Goal: Information Seeking & Learning: Learn about a topic

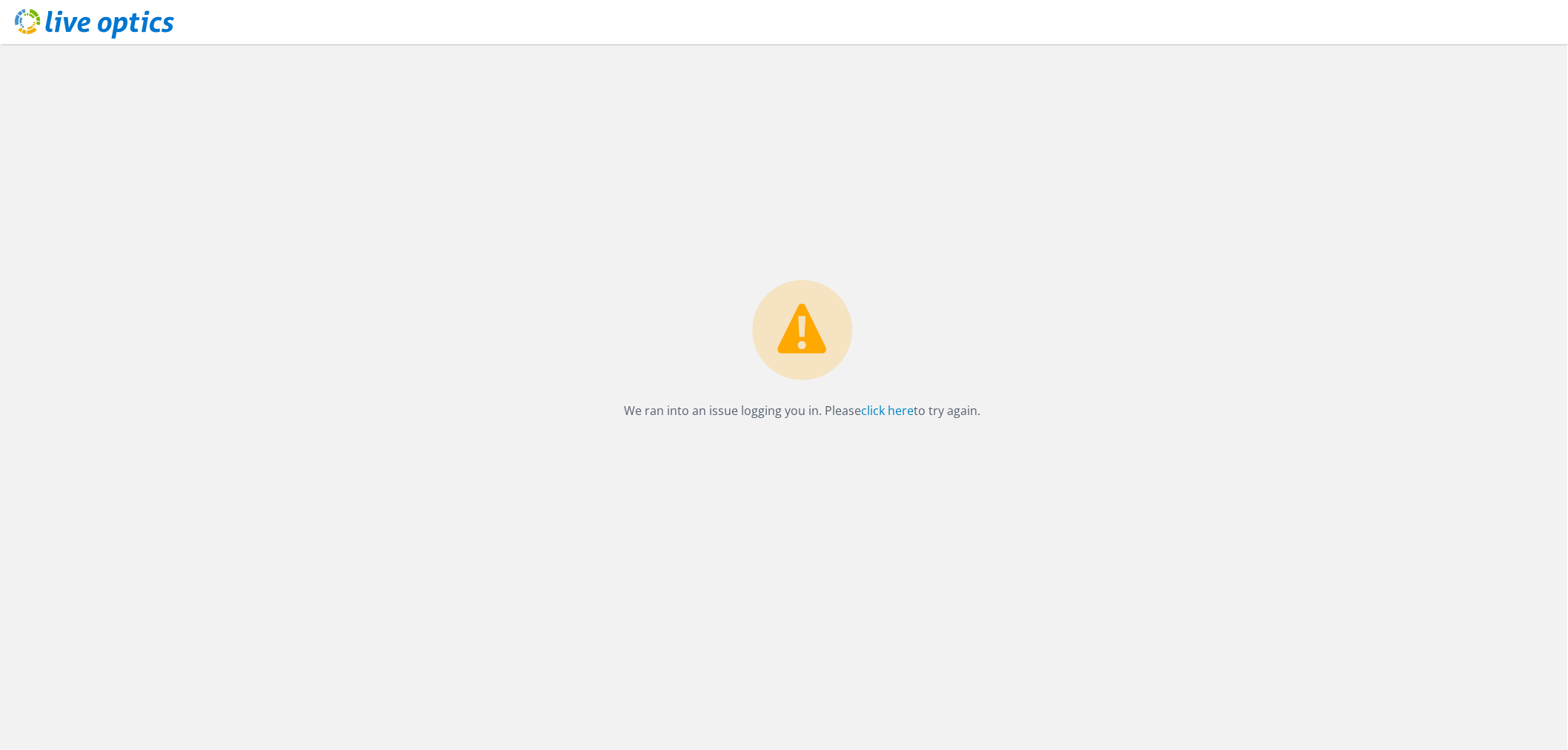
click at [909, 271] on div "We ran into an issue logging you in. Please click here to try again." at bounding box center [802, 397] width 1531 height 705
click at [890, 406] on link "click here" at bounding box center [888, 410] width 53 height 16
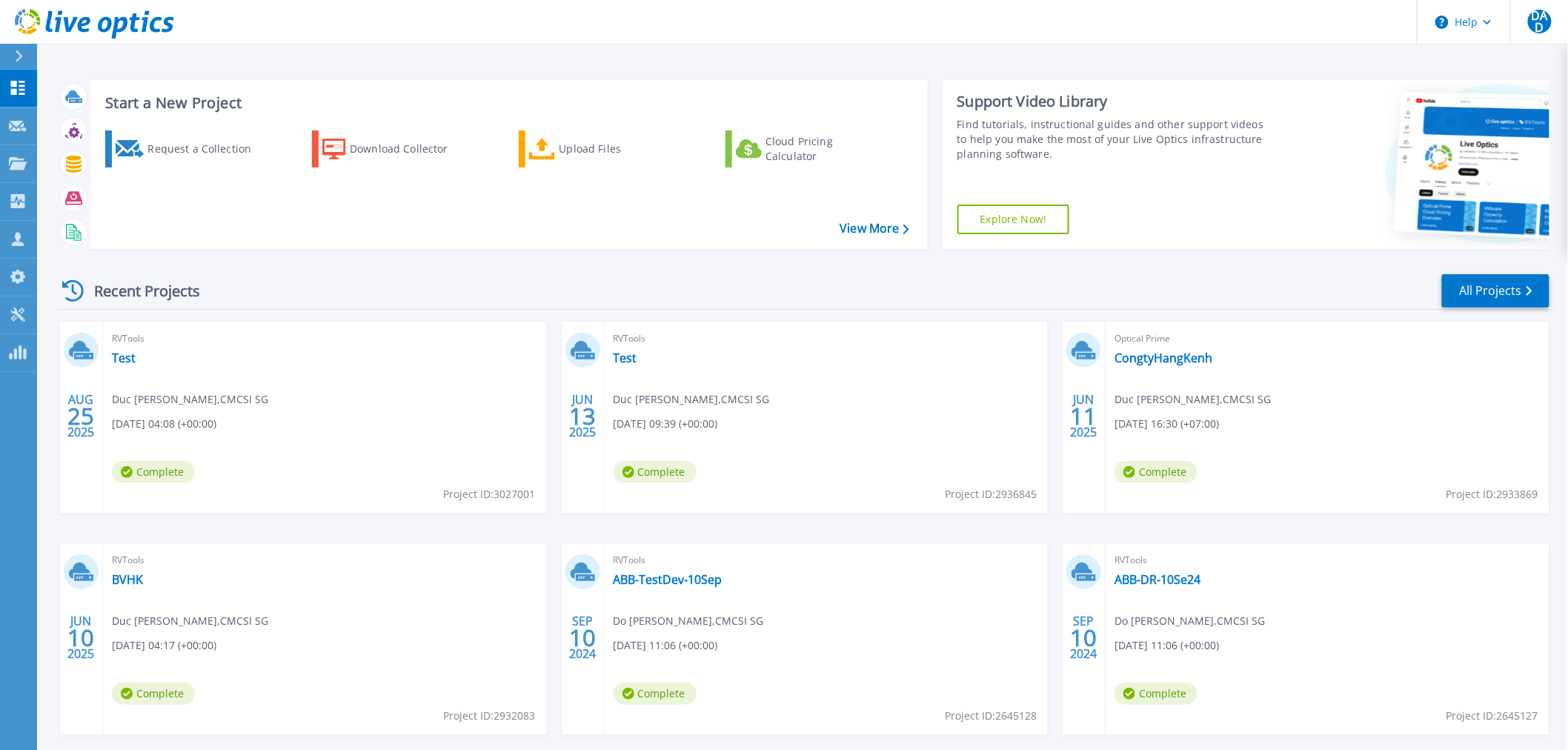
drag, startPoint x: 893, startPoint y: 650, endPoint x: 892, endPoint y: 658, distance: 8.1
click at [892, 658] on div "RVTools ABB-TestDev-10Sep Do Duc Anh , CMCSI SG 09/10/2024, 11:06 (+00:00) Comp…" at bounding box center [827, 639] width 444 height 192
click at [1460, 31] on button "Help" at bounding box center [1464, 22] width 93 height 45
click at [1460, 57] on link "Explore Helpful Articles" at bounding box center [1501, 63] width 166 height 36
click at [1043, 230] on link "Explore Now!" at bounding box center [1013, 219] width 113 height 29
